Goal: Task Accomplishment & Management: Manage account settings

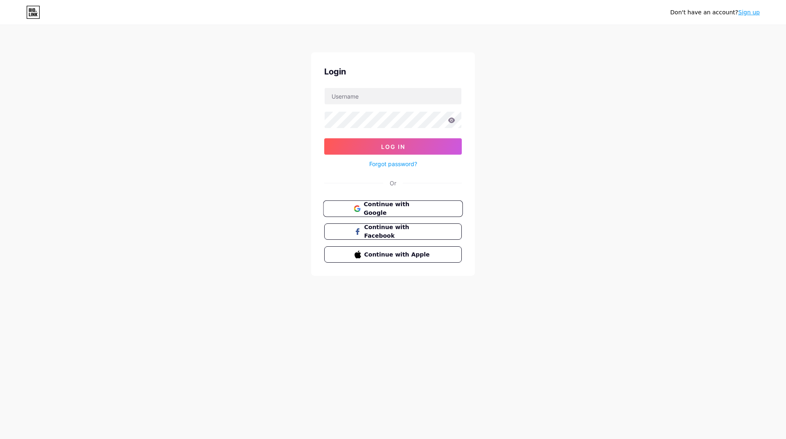
click at [385, 210] on span "Continue with Google" at bounding box center [398, 209] width 68 height 18
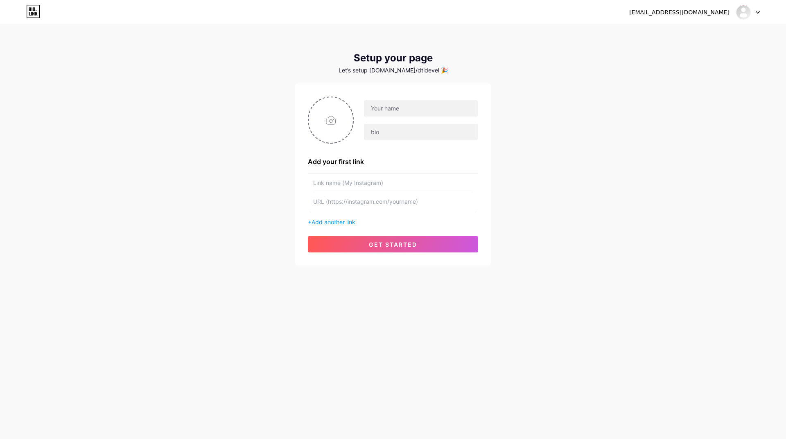
click at [339, 185] on input "text" at bounding box center [393, 183] width 160 height 18
click at [333, 184] on input "text" at bounding box center [393, 183] width 160 height 18
type input "Sri Art of [GEOGRAPHIC_DATA]"
click at [341, 202] on input "text" at bounding box center [393, 201] width 160 height 18
paste input "[URL][DOMAIN_NAME]"
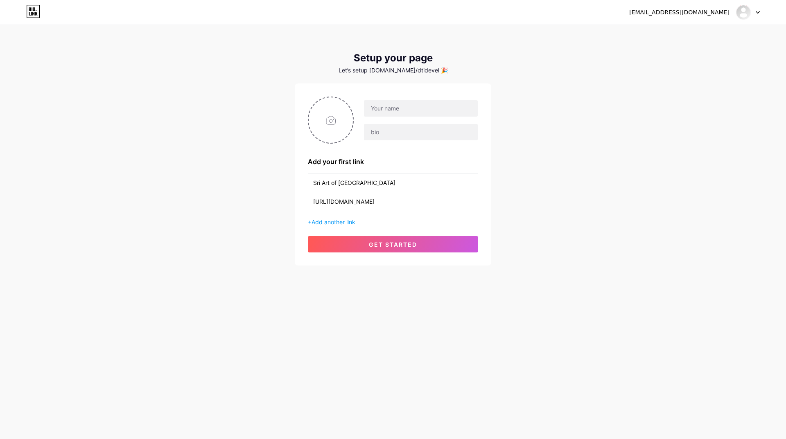
type input "[URL][DOMAIN_NAME]"
click at [634, 235] on div "[EMAIL_ADDRESS][DOMAIN_NAME] Dashboard Logout Setup your page Let’s setup [DOMA…" at bounding box center [393, 146] width 786 height 292
click at [391, 244] on span "get started" at bounding box center [393, 244] width 48 height 7
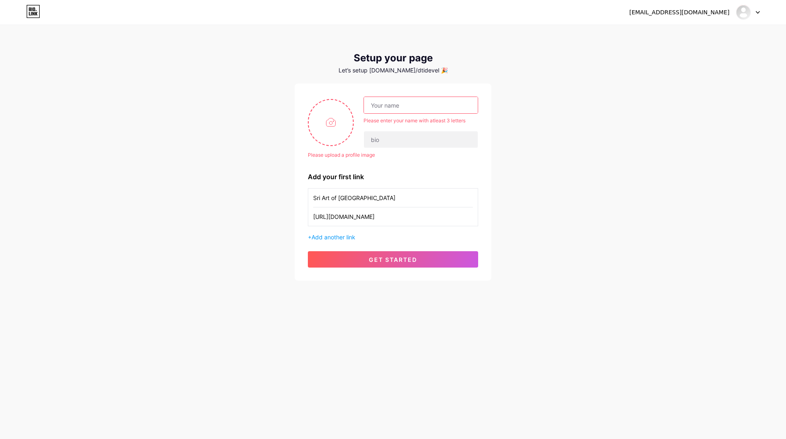
click at [383, 99] on input "text" at bounding box center [421, 105] width 114 height 16
drag, startPoint x: 375, startPoint y: 199, endPoint x: 307, endPoint y: 195, distance: 68.9
click at [307, 195] on div "Please upload a profile image Please enter your name with atleast 3 letters Ple…" at bounding box center [393, 182] width 196 height 197
click at [409, 103] on input "text" at bounding box center [421, 105] width 114 height 16
paste input "Sri Art of [GEOGRAPHIC_DATA]"
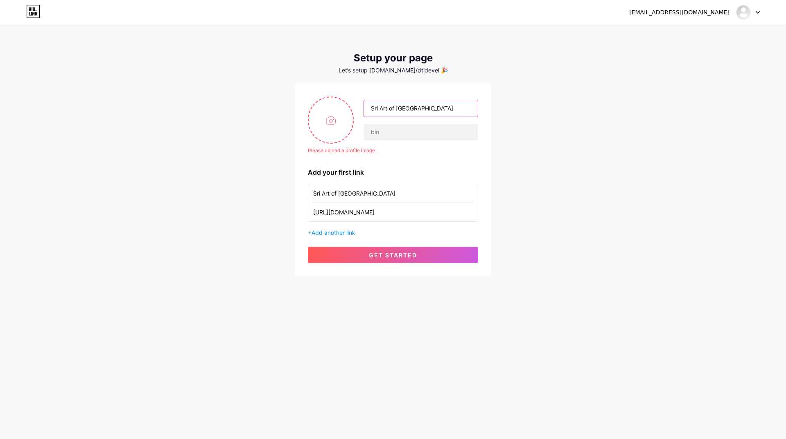
type input "Sri Art of [GEOGRAPHIC_DATA]"
click at [562, 181] on div "[EMAIL_ADDRESS][DOMAIN_NAME] Dashboard Logout Setup your page Let’s setup [DOMA…" at bounding box center [393, 151] width 786 height 303
click at [375, 185] on input "Sri Art of [GEOGRAPHIC_DATA]" at bounding box center [393, 193] width 160 height 18
click at [547, 212] on div "[EMAIL_ADDRESS][DOMAIN_NAME] Dashboard Logout Setup your page Let’s setup [DOMA…" at bounding box center [393, 151] width 786 height 303
click at [333, 121] on input "file" at bounding box center [331, 119] width 44 height 45
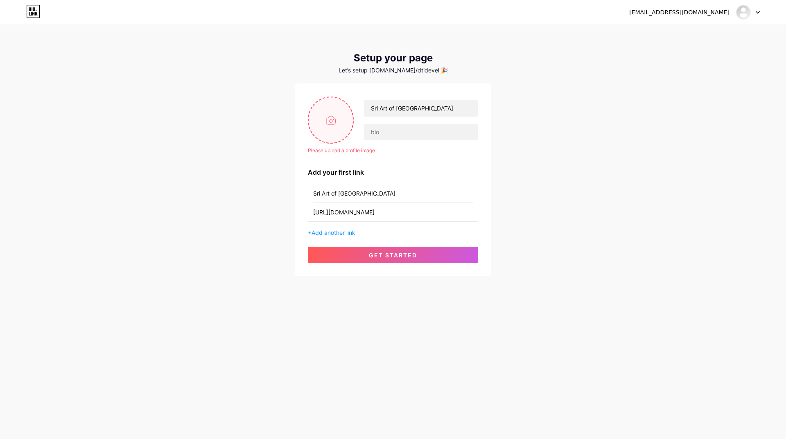
type input "C:\fakepath\art-of-healing.png"
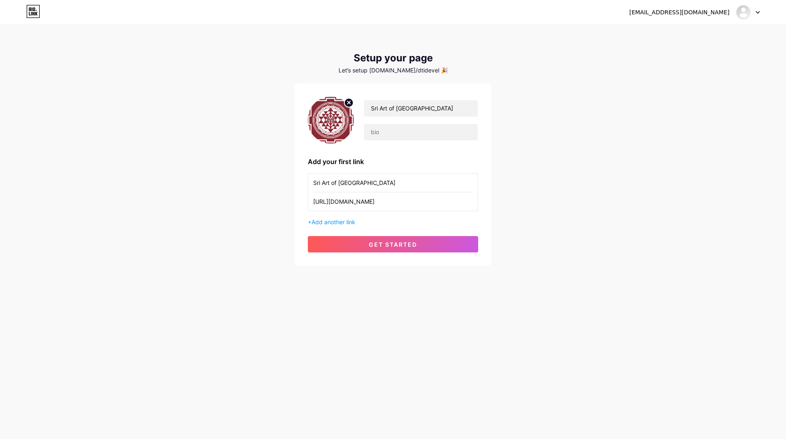
click at [443, 202] on input "[URL][DOMAIN_NAME]" at bounding box center [393, 201] width 160 height 18
click at [429, 183] on input "Sri Art of [GEOGRAPHIC_DATA]" at bounding box center [393, 183] width 160 height 18
click at [598, 210] on div "[EMAIL_ADDRESS][DOMAIN_NAME] Dashboard Logout Setup your page Let’s setup [DOMA…" at bounding box center [393, 146] width 786 height 292
click at [398, 243] on span "get started" at bounding box center [393, 244] width 48 height 7
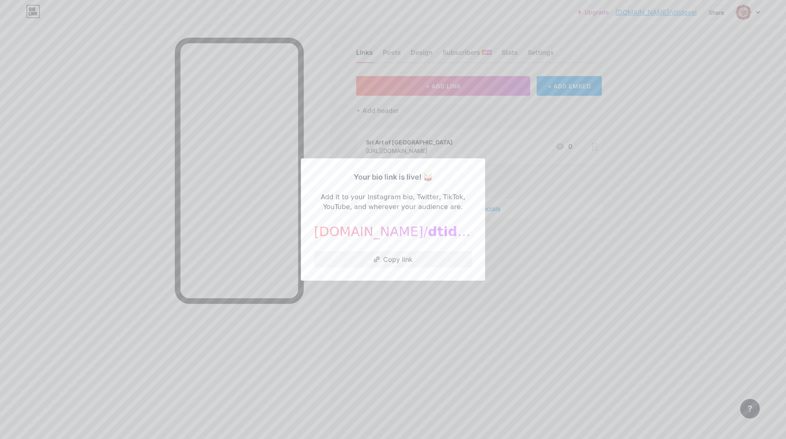
click at [607, 234] on div at bounding box center [393, 219] width 786 height 439
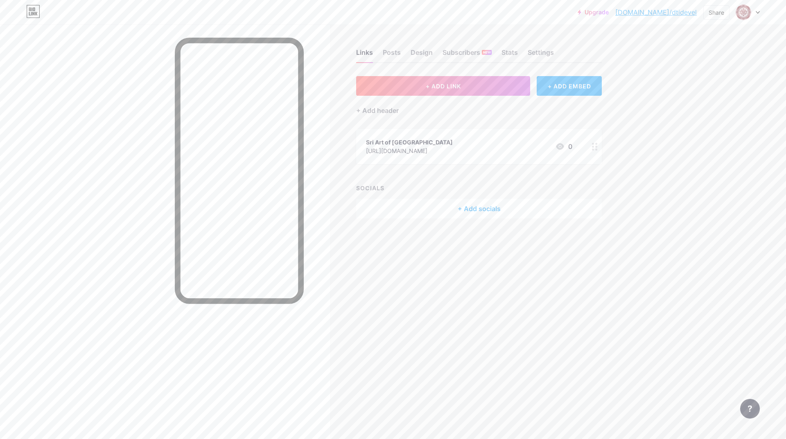
click at [595, 149] on icon at bounding box center [595, 147] width 6 height 8
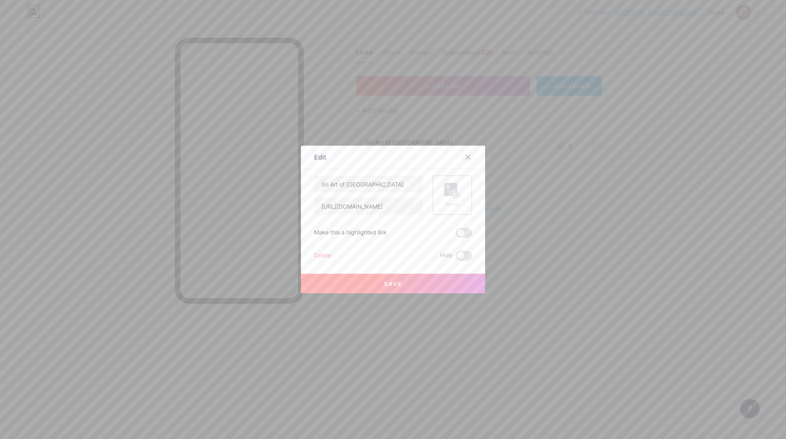
click at [465, 156] on icon at bounding box center [468, 157] width 7 height 7
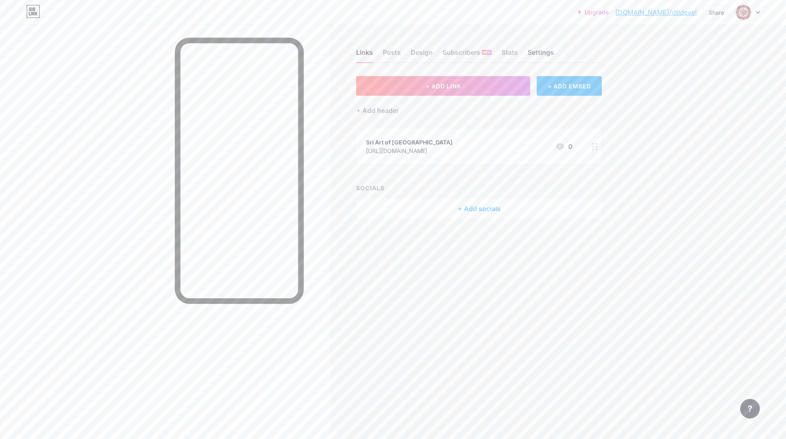
click at [543, 52] on div "Settings" at bounding box center [541, 54] width 26 height 15
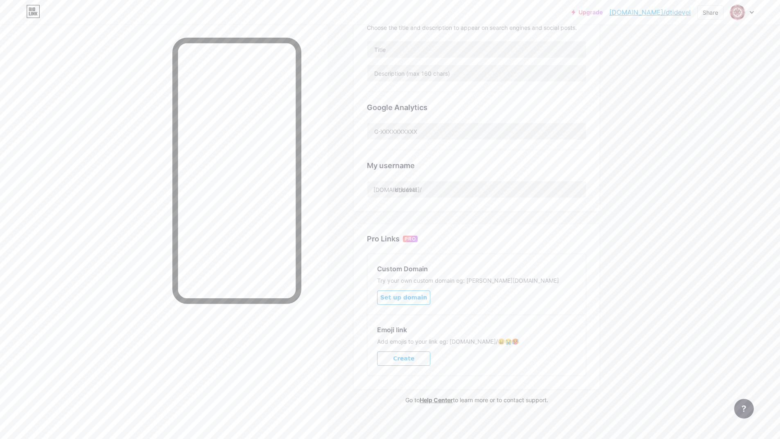
scroll to position [201, 0]
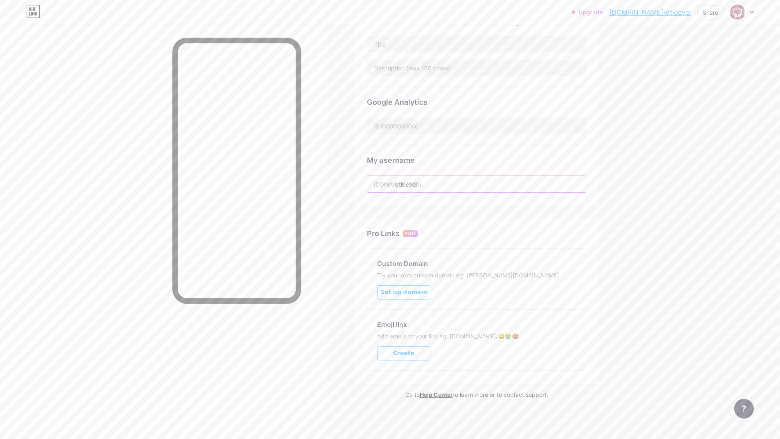
click at [413, 184] on input "dtidevel" at bounding box center [476, 184] width 219 height 16
drag, startPoint x: 399, startPoint y: 184, endPoint x: 450, endPoint y: 184, distance: 51.6
click at [450, 184] on input "dtidevel" at bounding box center [476, 184] width 219 height 16
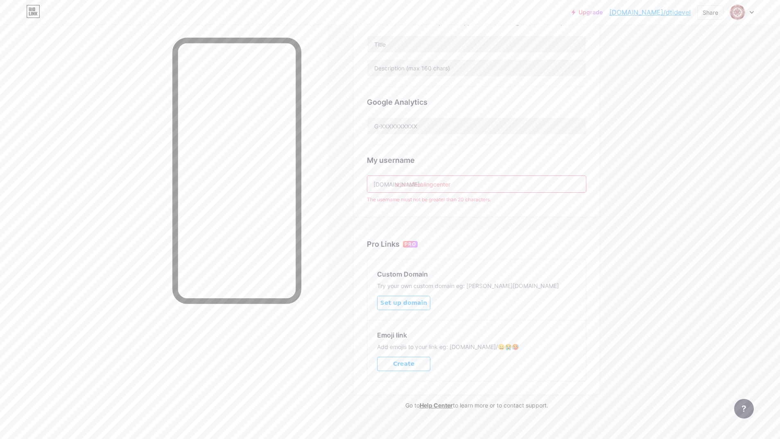
drag, startPoint x: 405, startPoint y: 185, endPoint x: 398, endPoint y: 185, distance: 6.5
click at [398, 185] on input "sriartofhealingcenter" at bounding box center [476, 184] width 219 height 16
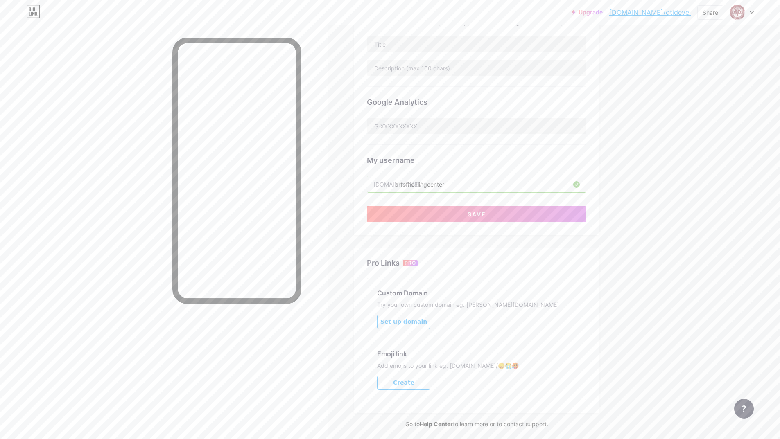
click at [409, 184] on input "artofhealingcenter" at bounding box center [476, 184] width 219 height 16
click at [406, 184] on input "artofhealingcenter" at bounding box center [476, 184] width 219 height 16
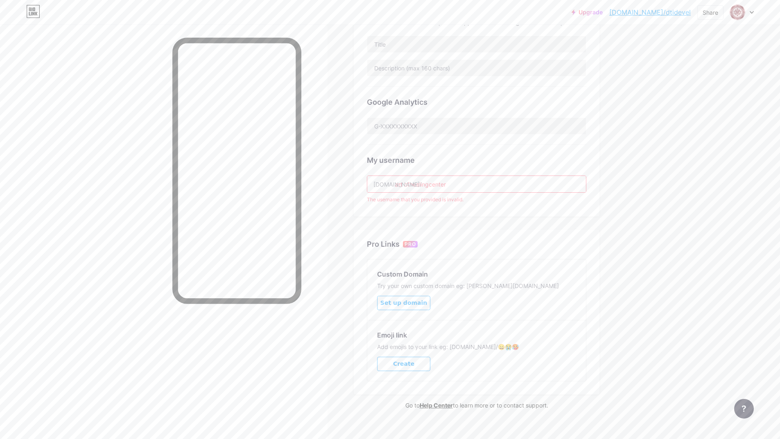
click at [407, 182] on input "art ofhealingcenter" at bounding box center [476, 184] width 219 height 16
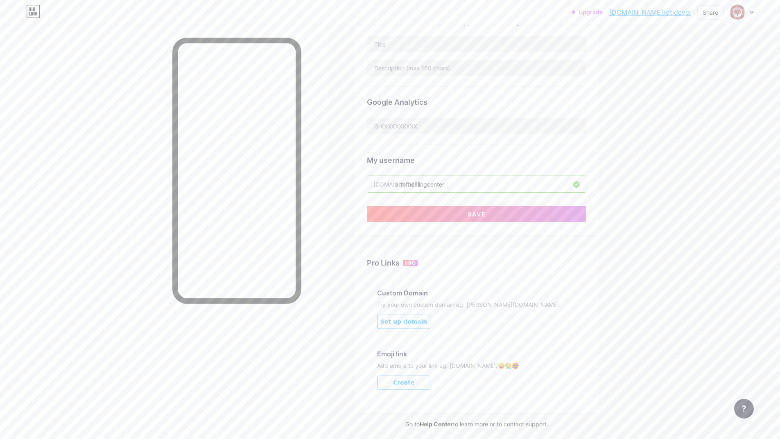
type input "artofhealingcenter"
click at [656, 241] on div "Upgrade [DOMAIN_NAME]/dtidev... [DOMAIN_NAME]/dtidevel Share Switch accounts Sr…" at bounding box center [390, 134] width 780 height 671
click at [477, 212] on span "Save" at bounding box center [477, 214] width 18 height 7
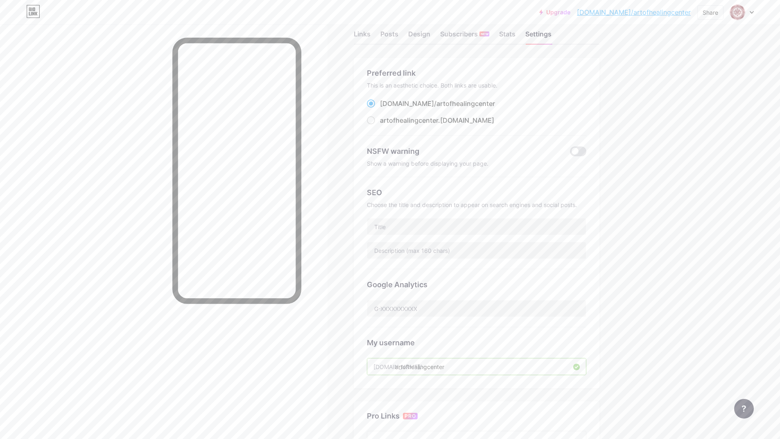
scroll to position [0, 0]
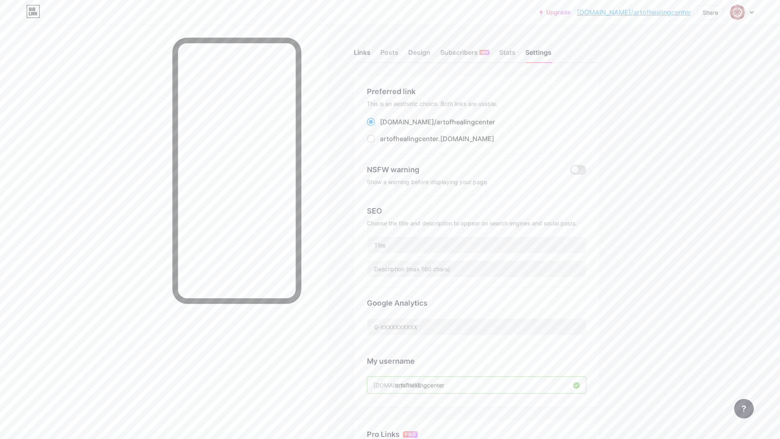
click at [363, 51] on div "Links" at bounding box center [362, 54] width 17 height 15
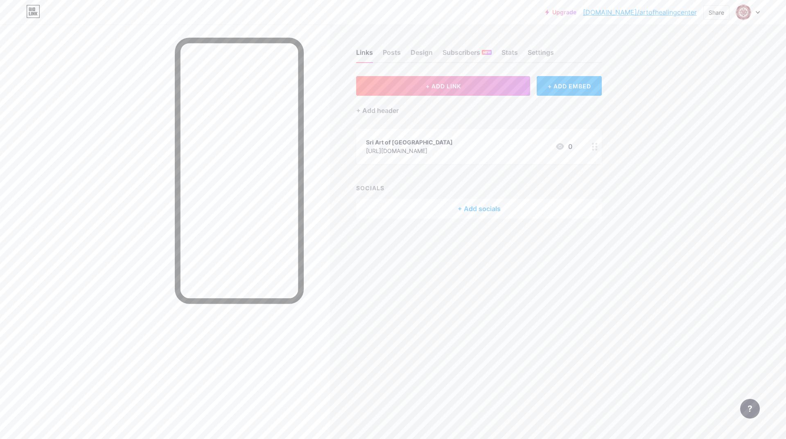
click at [669, 12] on link "[DOMAIN_NAME]/artofhealingcenter" at bounding box center [640, 12] width 114 height 10
click at [510, 54] on div "Stats" at bounding box center [509, 54] width 16 height 15
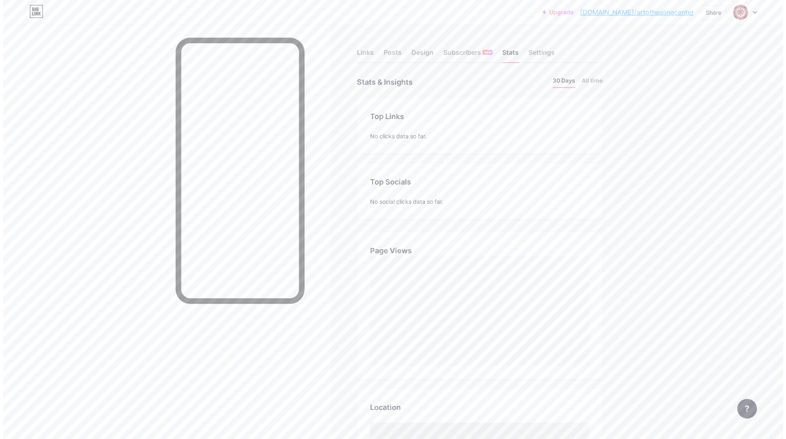
scroll to position [439, 780]
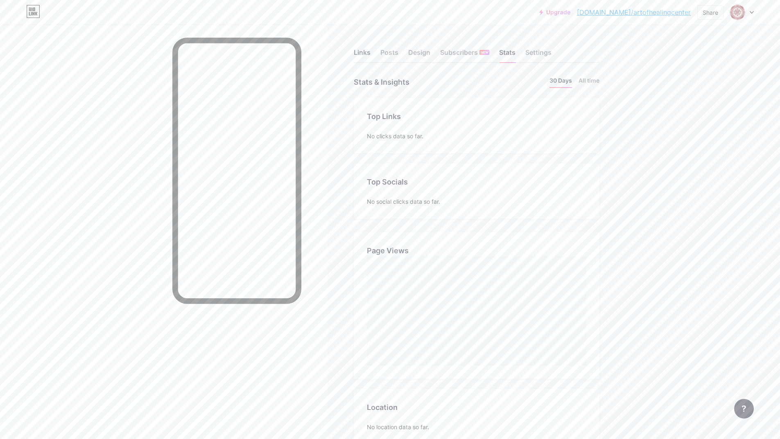
click at [361, 53] on div "Links" at bounding box center [362, 54] width 17 height 15
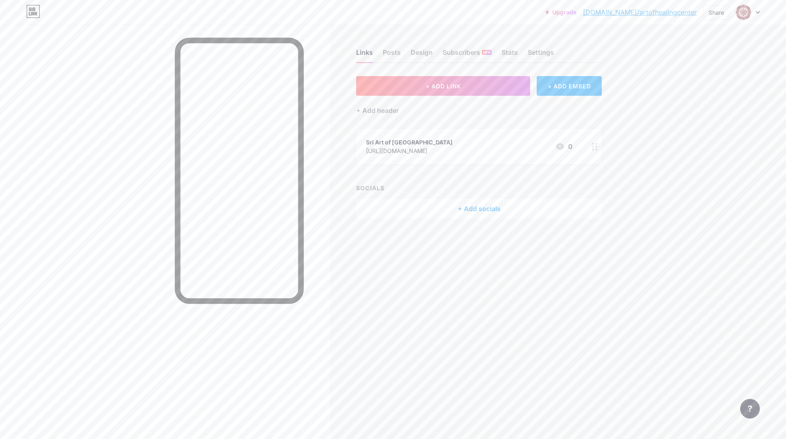
click at [473, 212] on div "+ Add socials" at bounding box center [479, 209] width 246 height 20
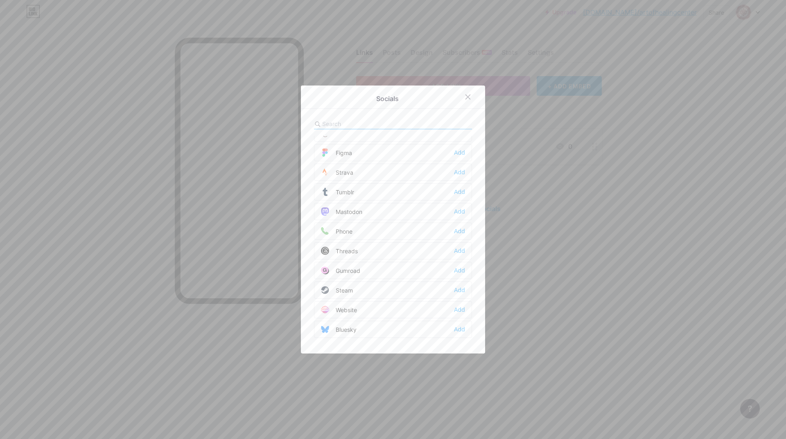
scroll to position [493, 0]
click at [467, 96] on icon at bounding box center [468, 97] width 7 height 7
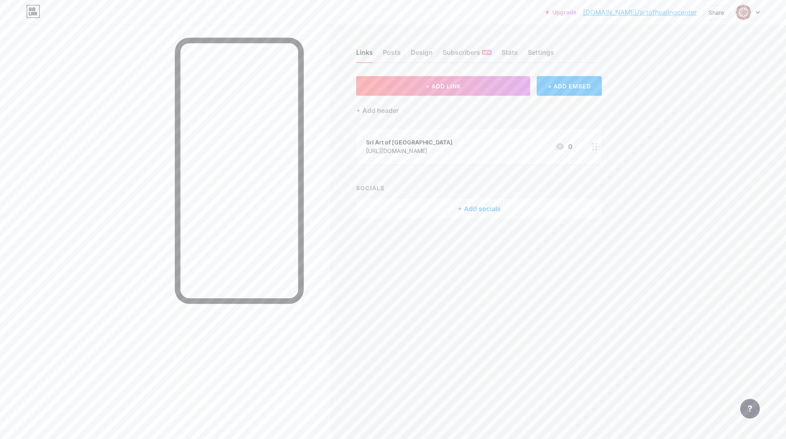
click at [624, 274] on div "Links Posts Design Subscribers NEW Stats Settings + ADD LINK + ADD EMBED + Add …" at bounding box center [318, 219] width 636 height 439
click at [565, 88] on div "+ ADD EMBED" at bounding box center [569, 86] width 65 height 20
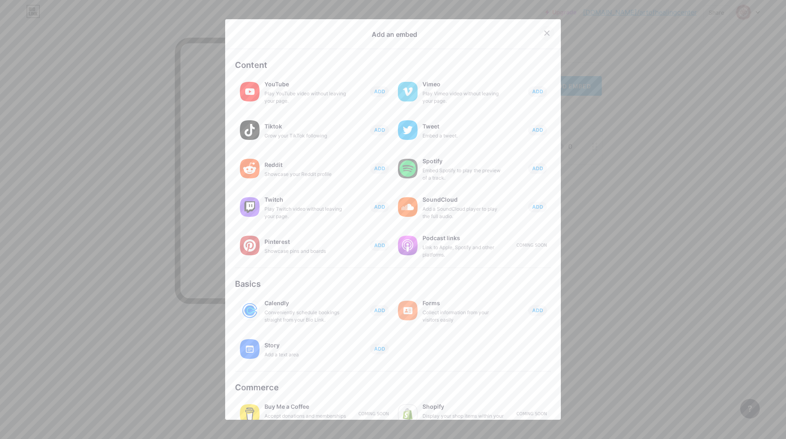
click at [544, 33] on icon at bounding box center [547, 33] width 7 height 7
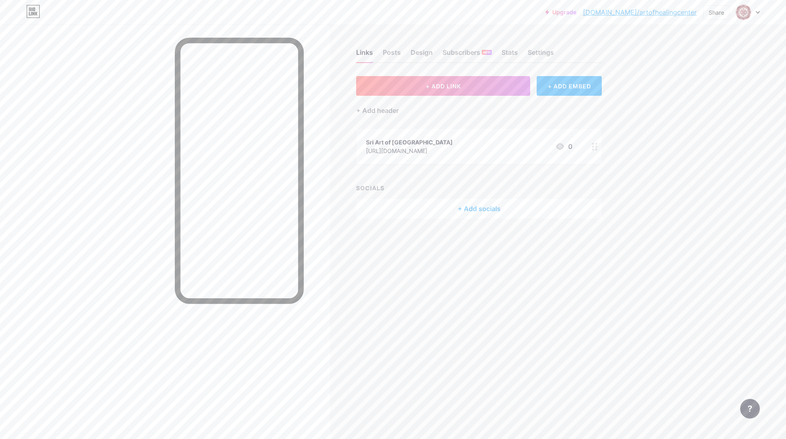
click at [630, 281] on div "Links Posts Design Subscribers NEW Stats Settings + ADD LINK + ADD EMBED + Add …" at bounding box center [318, 219] width 636 height 439
click at [671, 55] on div "Upgrade [DOMAIN_NAME]/artofh... [DOMAIN_NAME]/artofhealingcenter Share Switch a…" at bounding box center [393, 219] width 786 height 439
